Goal: Find specific page/section: Find specific page/section

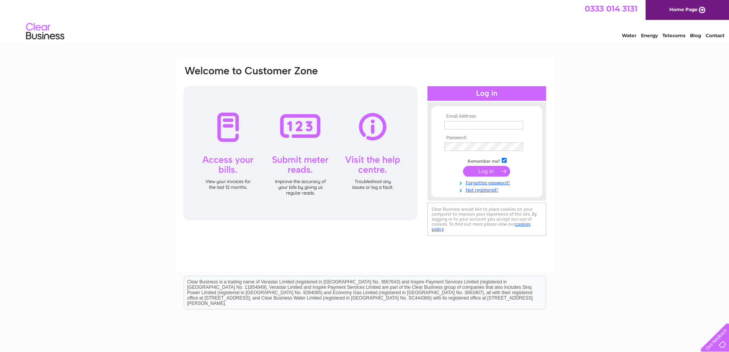
type input "[EMAIL_ADDRESS][DOMAIN_NAME]"
click at [485, 171] on input "submit" at bounding box center [486, 171] width 47 height 11
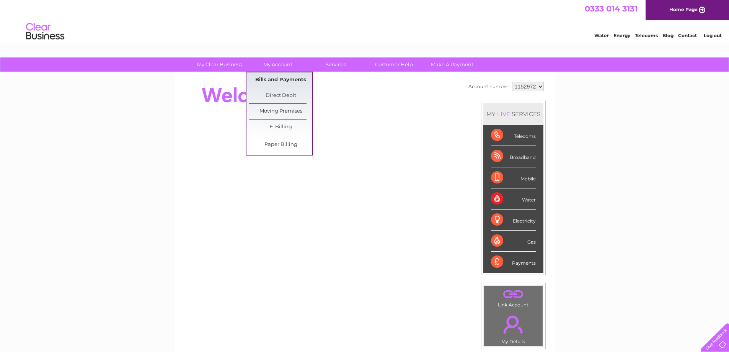
click at [273, 78] on link "Bills and Payments" at bounding box center [280, 79] width 63 height 15
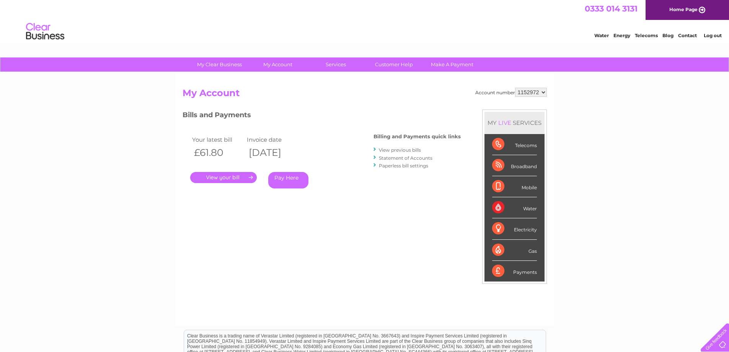
click at [223, 179] on link "." at bounding box center [223, 177] width 67 height 11
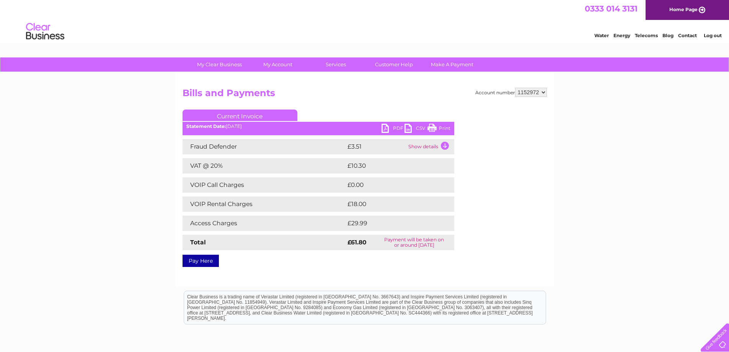
click at [434, 124] on link "Print" at bounding box center [438, 129] width 23 height 11
